Goal: Task Accomplishment & Management: Complete application form

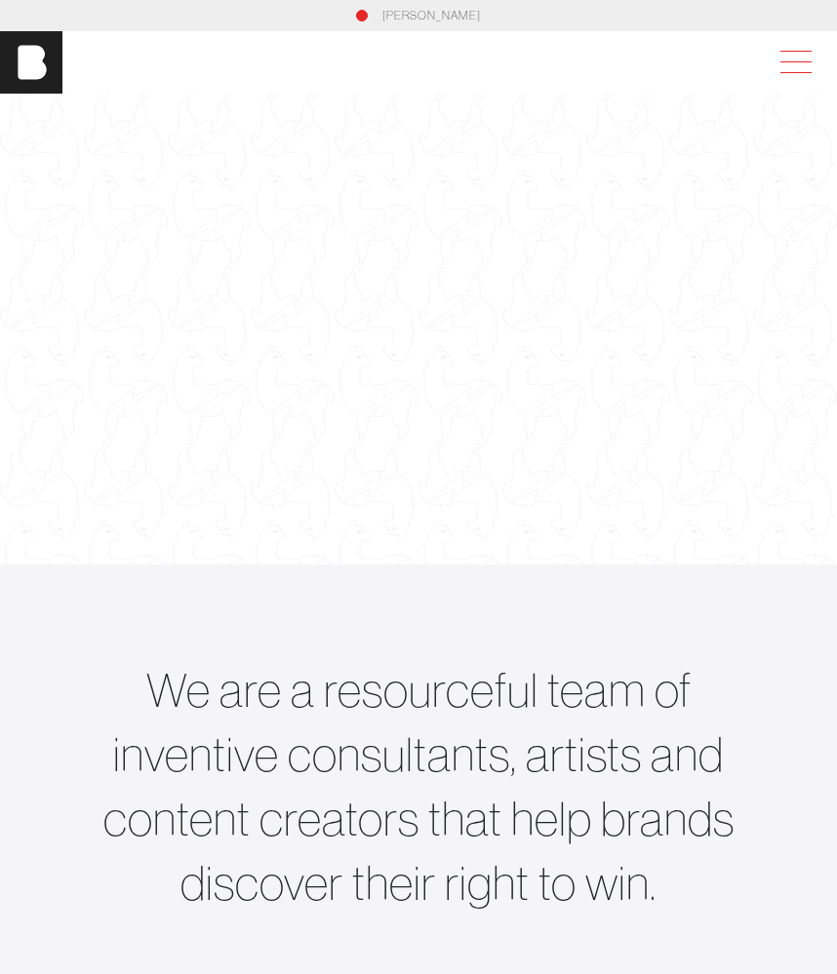
click at [787, 63] on span at bounding box center [791, 62] width 45 height 35
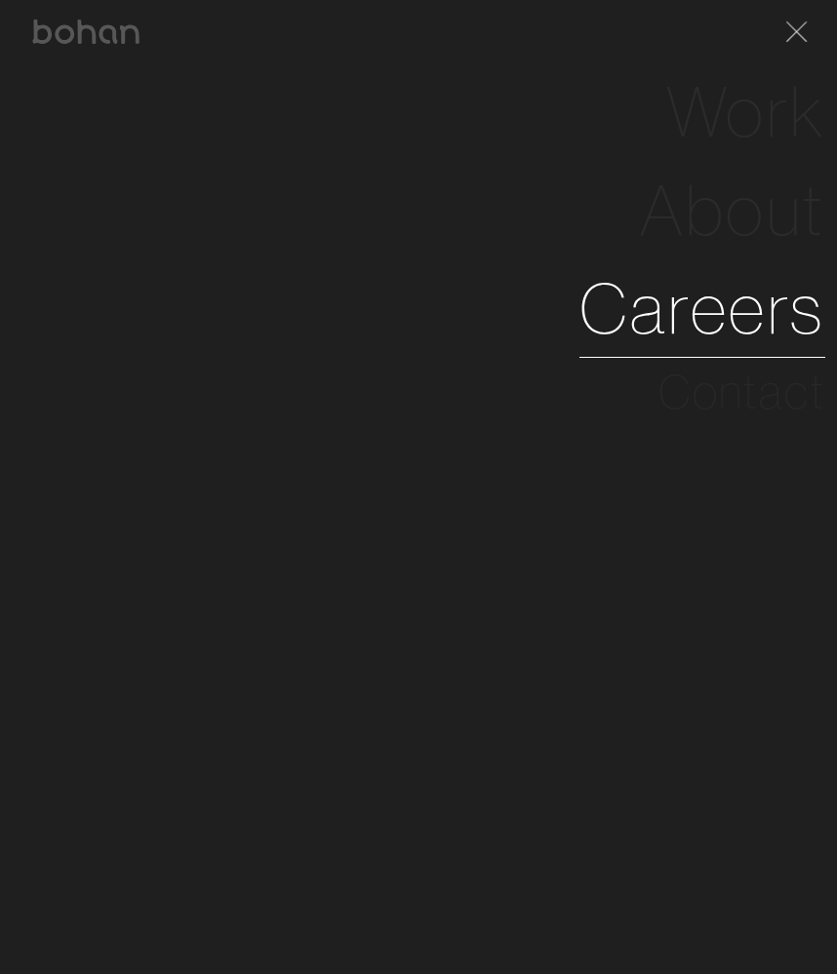
click at [706, 316] on link "Careers" at bounding box center [702, 308] width 246 height 98
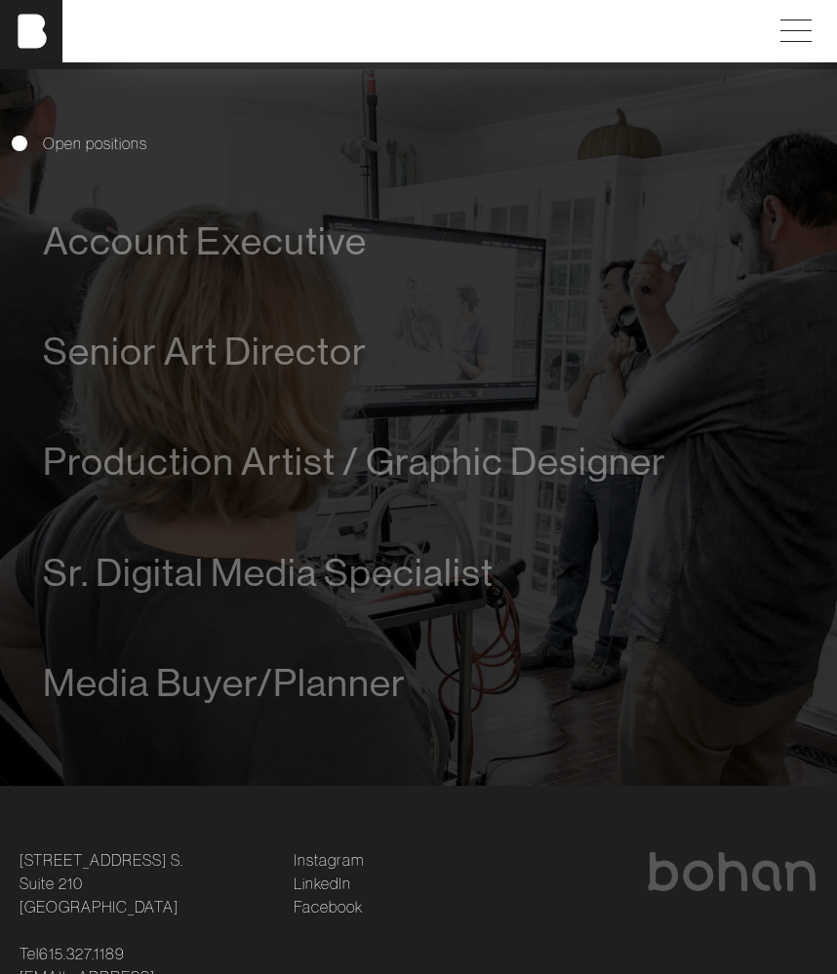
scroll to position [804, 0]
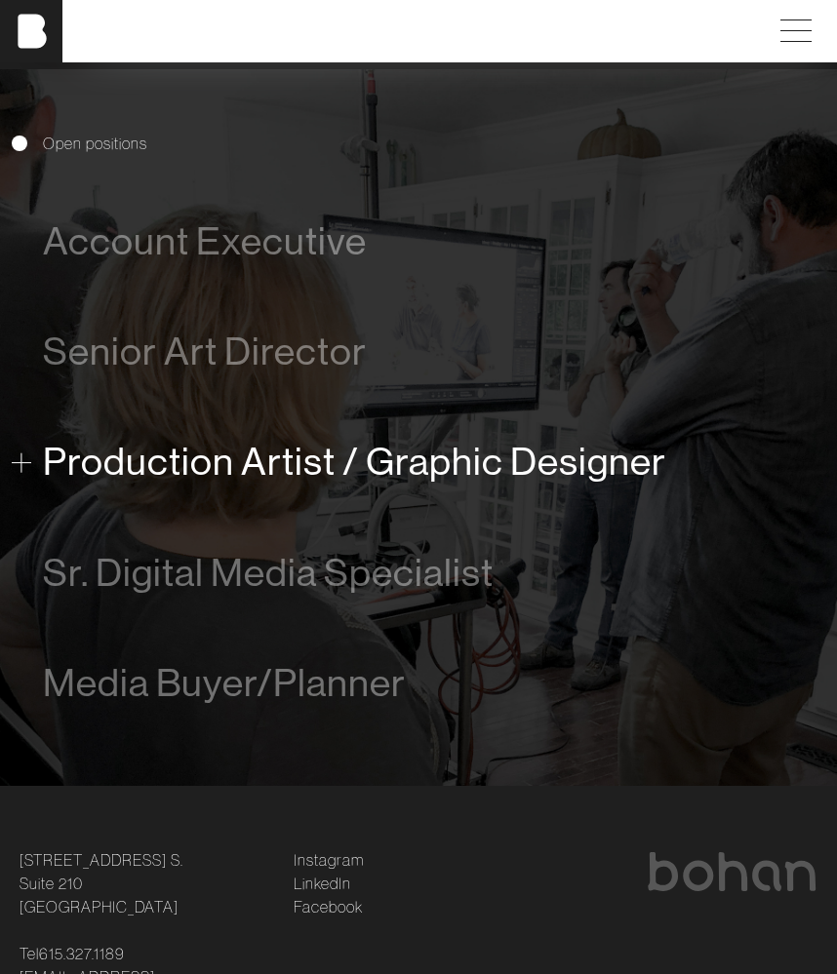
click at [306, 449] on span "Production Artist / Graphic Designer" at bounding box center [354, 462] width 623 height 44
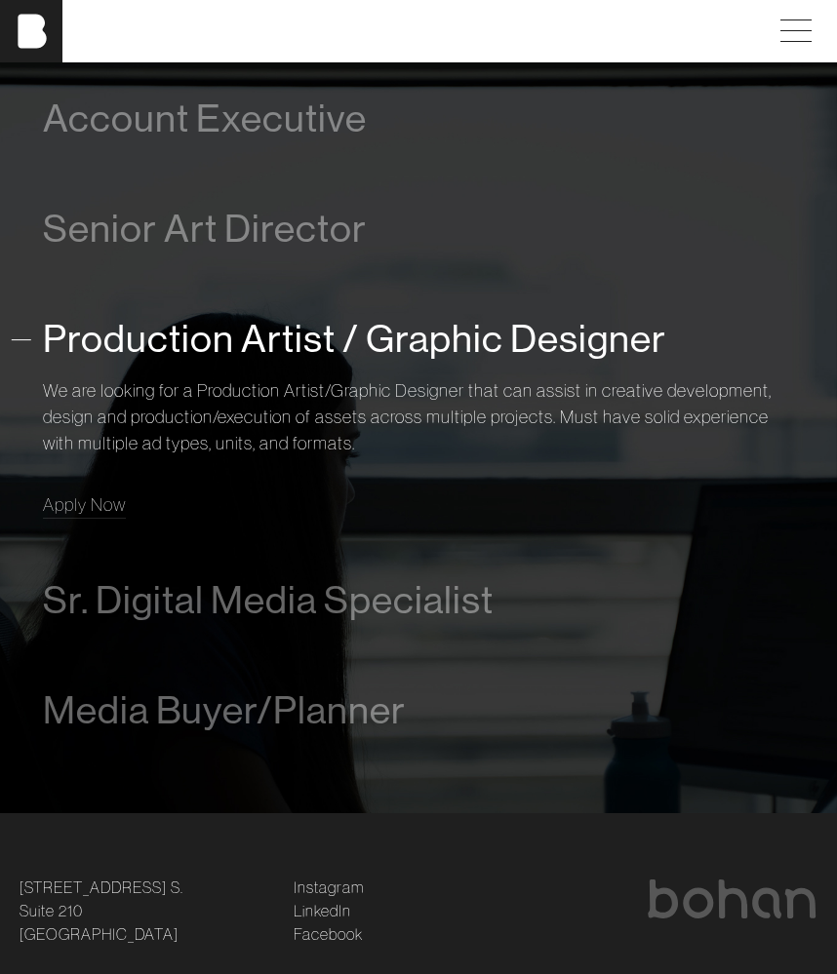
scroll to position [929, 0]
click at [90, 513] on link "Apply Now" at bounding box center [84, 503] width 83 height 26
click at [121, 423] on p "We are looking for a Production Artist/Graphic Designer that can assist in crea…" at bounding box center [418, 414] width 751 height 79
click at [150, 337] on span "Production Artist / Graphic Designer" at bounding box center [354, 337] width 623 height 44
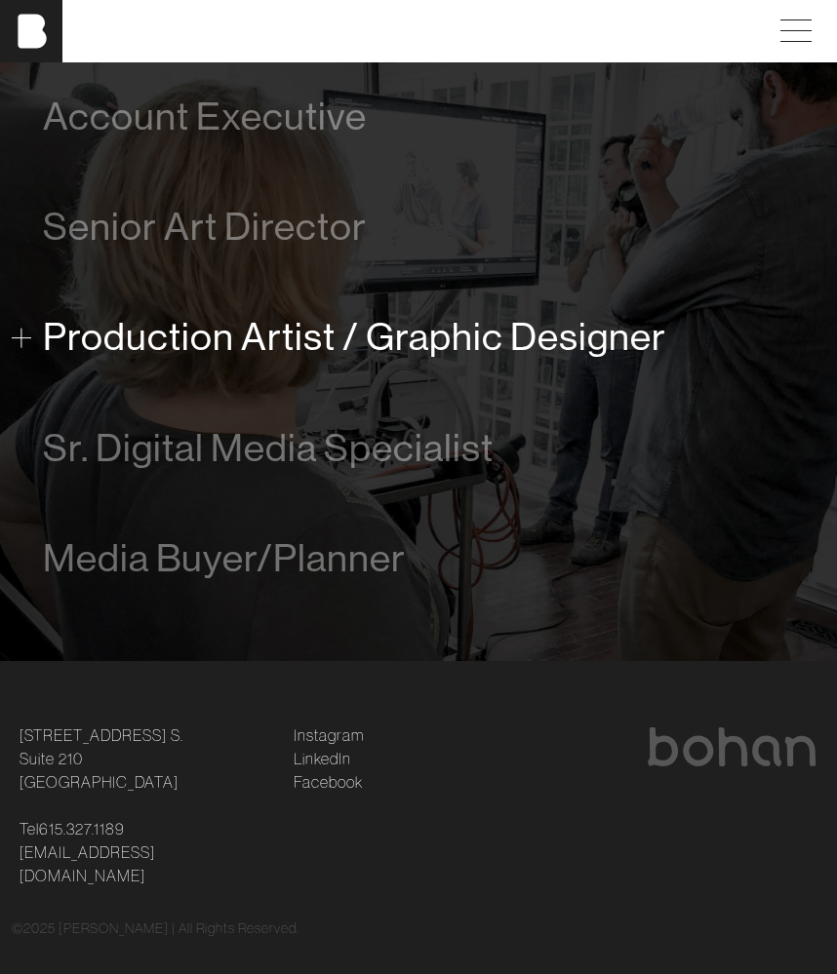
click at [148, 340] on span "Production Artist / Graphic Designer" at bounding box center [354, 337] width 623 height 44
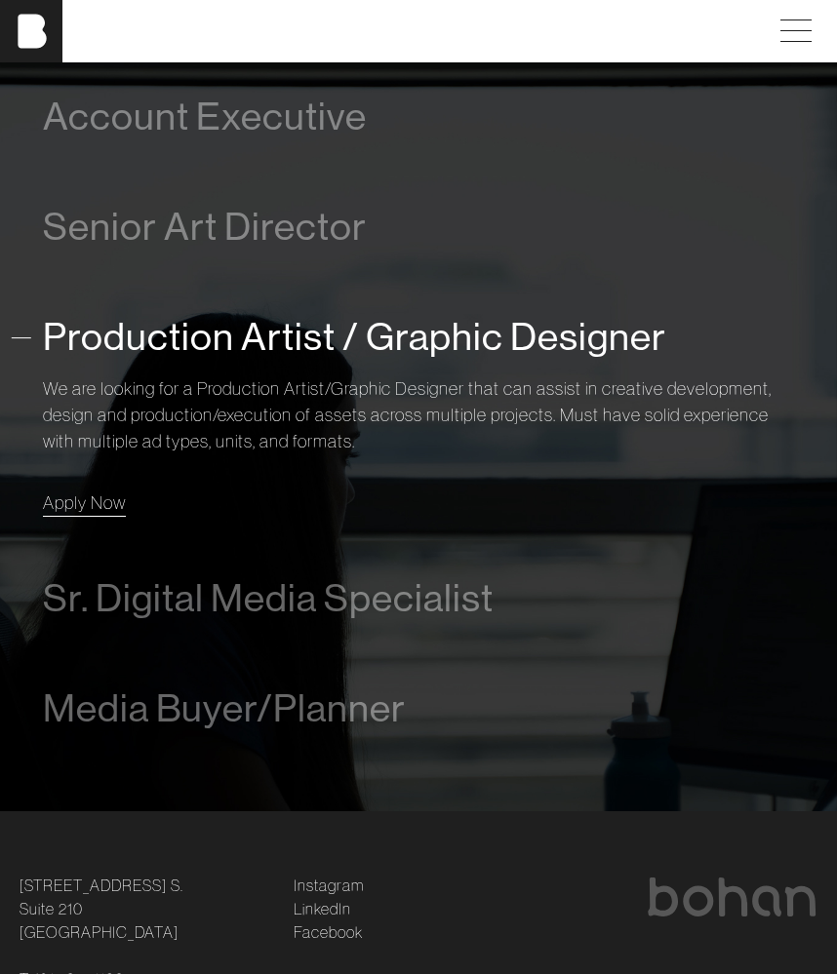
click at [85, 491] on span "Apply Now" at bounding box center [84, 502] width 83 height 22
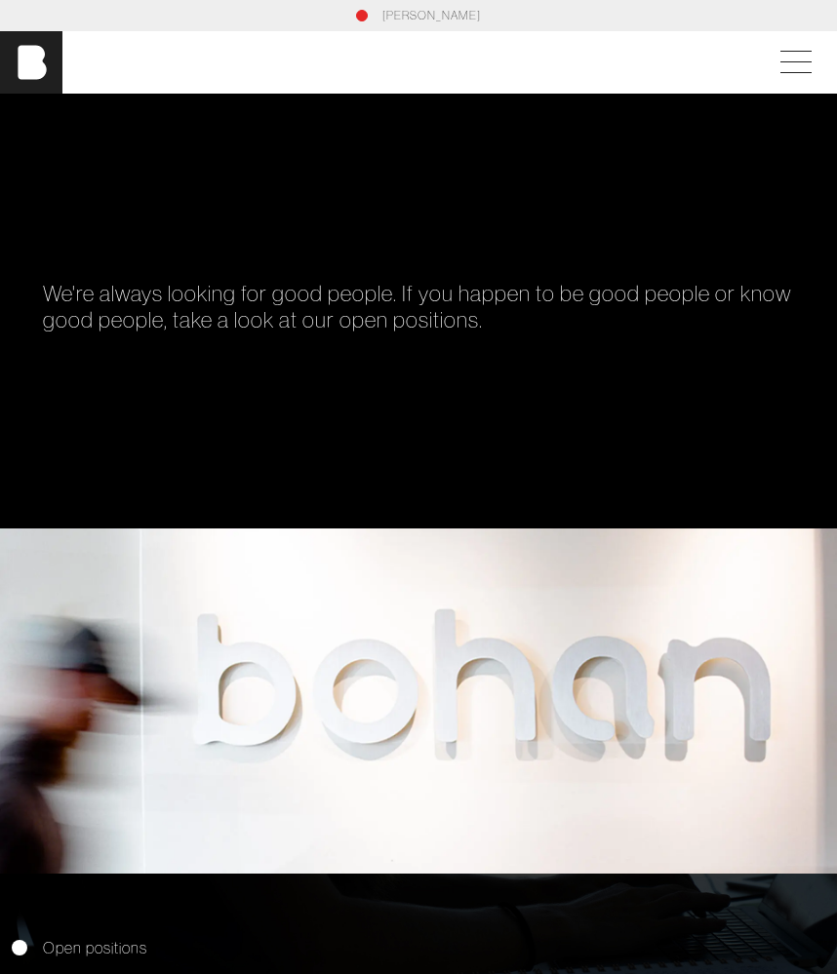
scroll to position [0, 0]
